Goal: Information Seeking & Learning: Learn about a topic

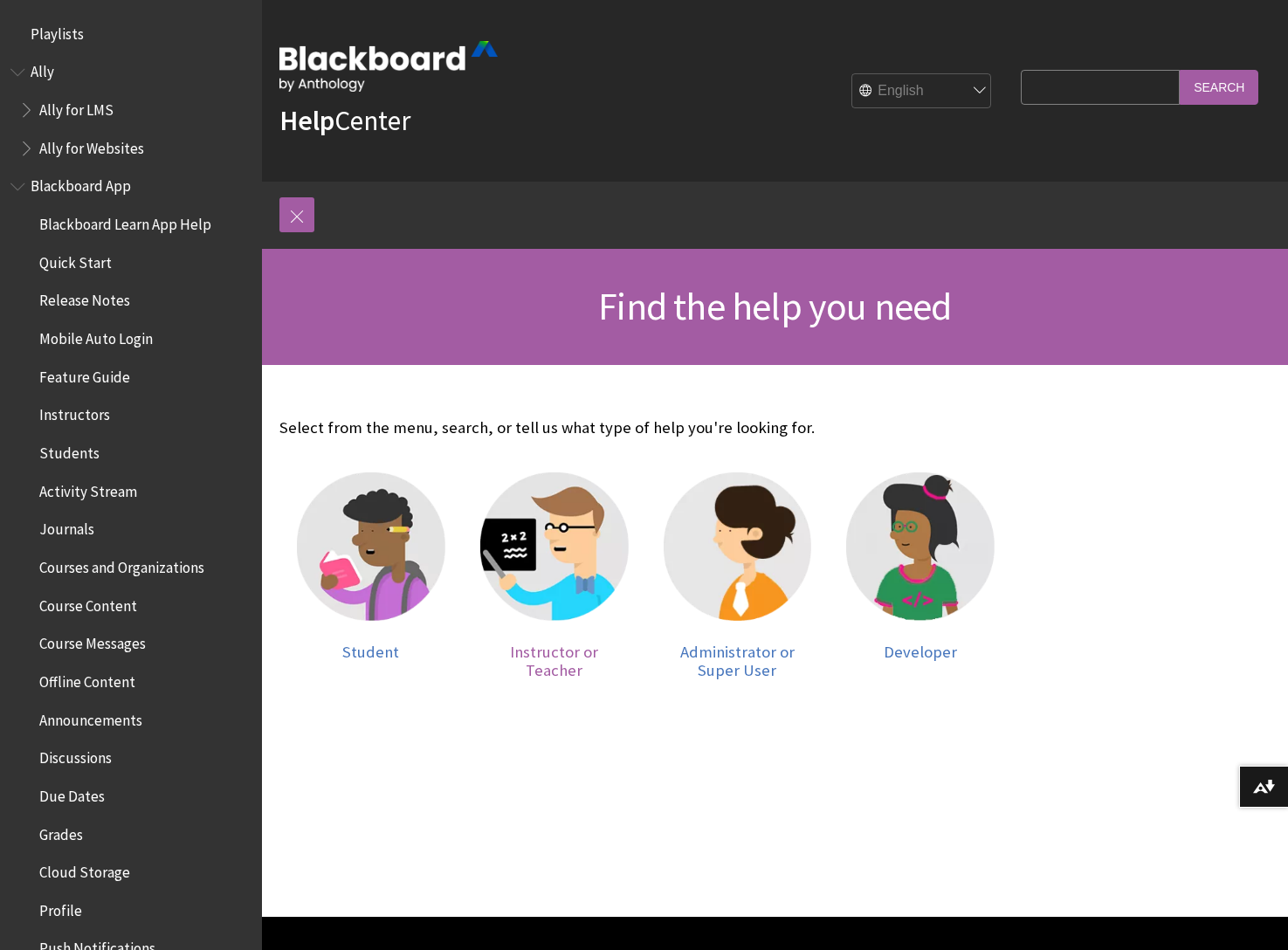
click at [562, 525] on img at bounding box center [554, 546] width 148 height 148
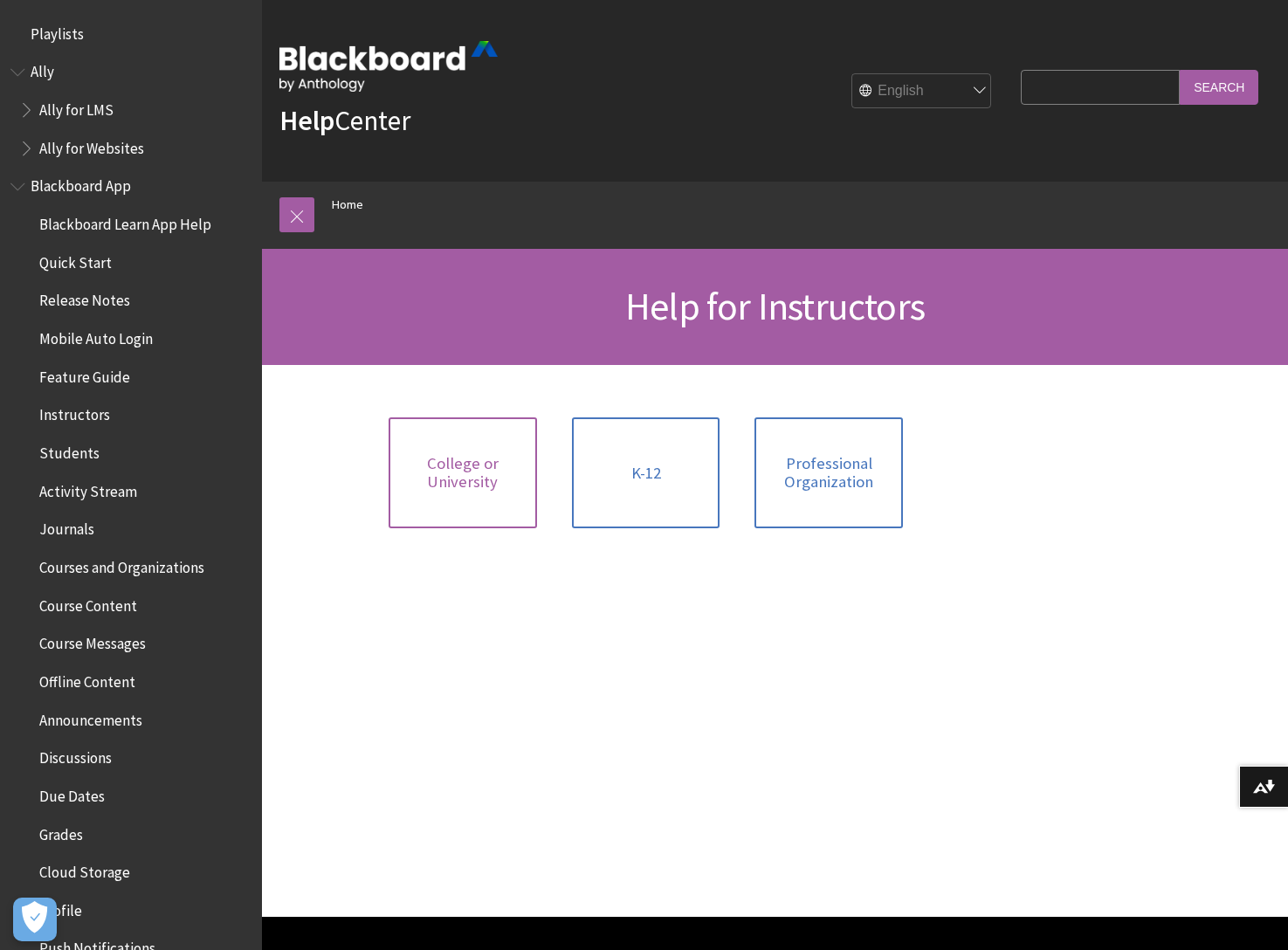
click at [453, 479] on span "College or University" at bounding box center [463, 473] width 128 height 37
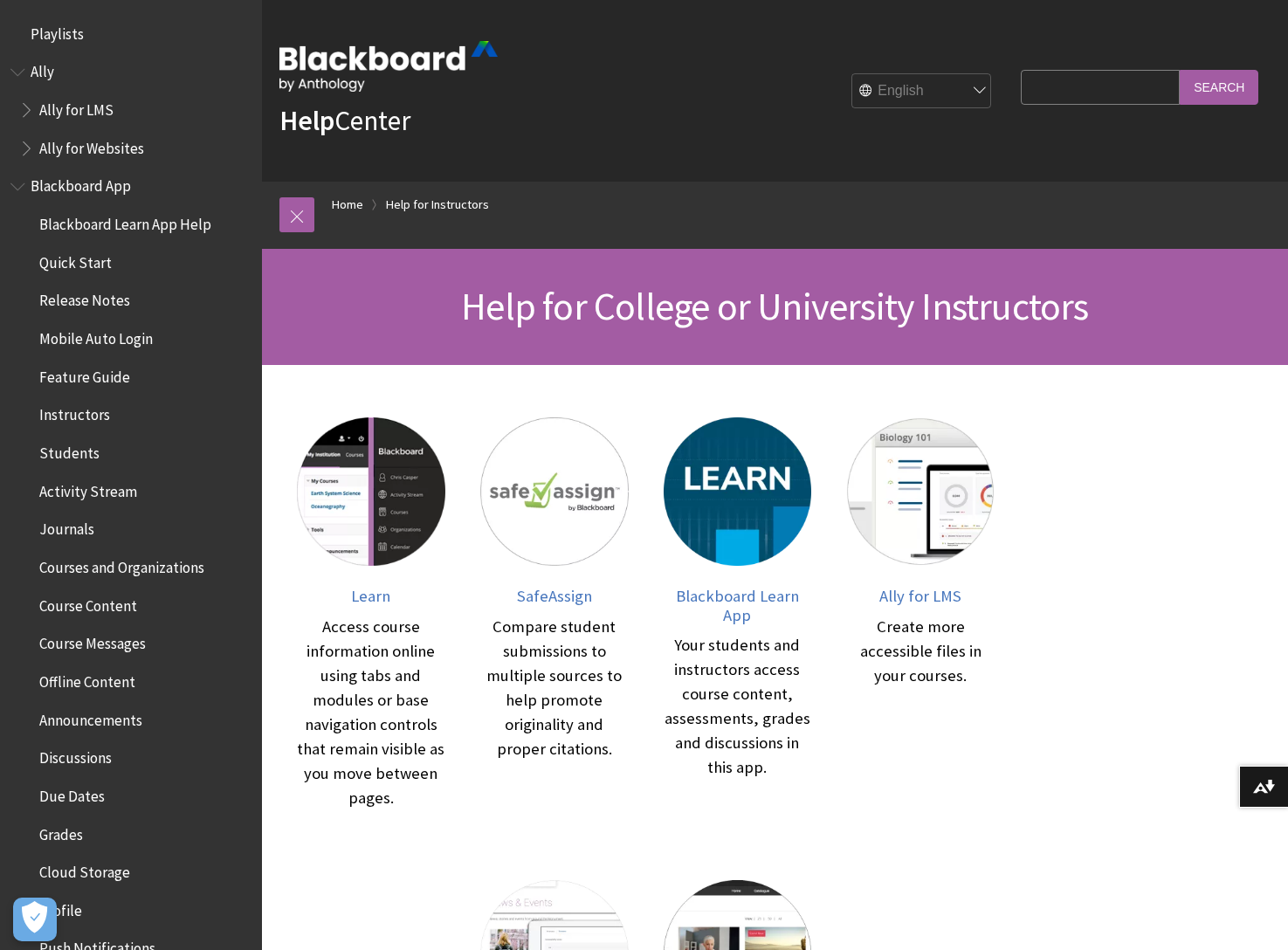
click at [1119, 87] on input "Search Query" at bounding box center [1100, 87] width 158 height 34
type input "login"
click at [1180, 70] on input "Search" at bounding box center [1219, 87] width 78 height 34
click at [1217, 92] on input "Search" at bounding box center [1219, 87] width 78 height 34
